Goal: Information Seeking & Learning: Learn about a topic

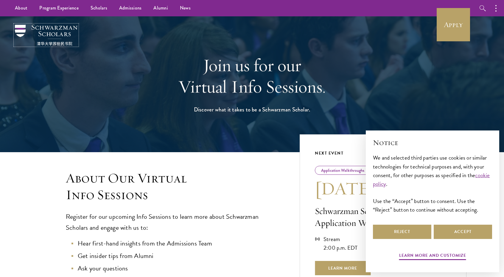
click at [42, 28] on img at bounding box center [46, 35] width 62 height 21
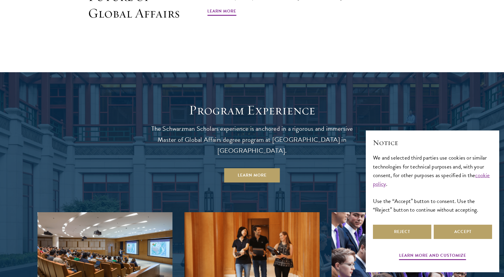
scroll to position [506, 0]
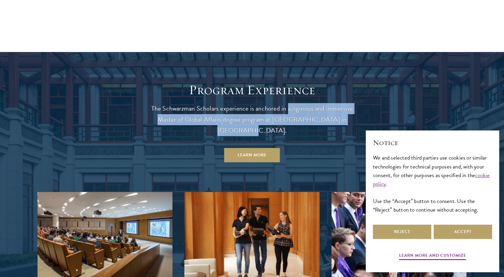
drag, startPoint x: 349, startPoint y: 122, endPoint x: 286, endPoint y: 105, distance: 64.9
click at [286, 105] on p "The Schwarzman Scholars experience is anchored in a rigorous and immersive Mast…" at bounding box center [252, 119] width 214 height 33
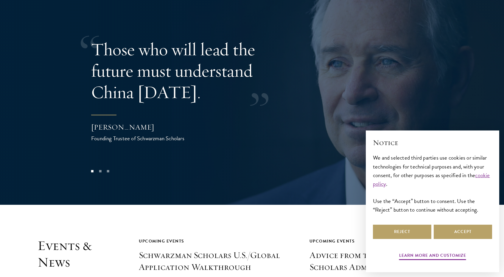
scroll to position [1250, 0]
